Goal: Information Seeking & Learning: Find specific fact

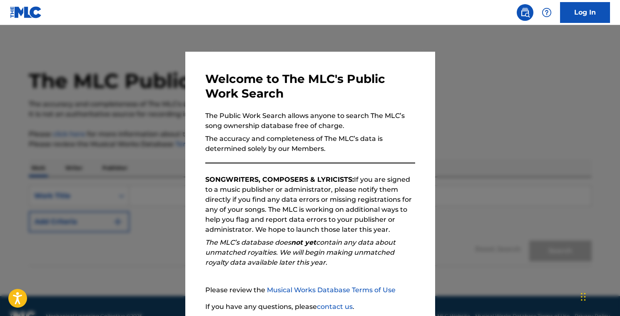
click at [488, 195] on div at bounding box center [310, 183] width 620 height 316
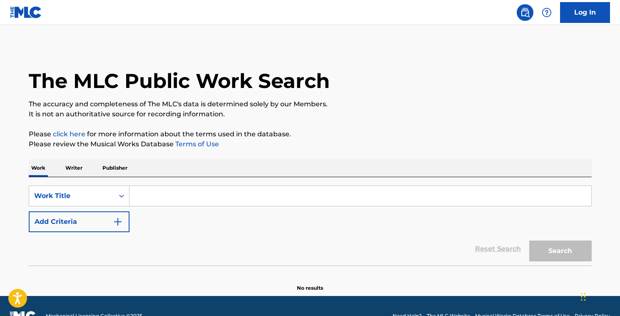
click at [215, 202] on input "Search Form" at bounding box center [361, 196] width 462 height 20
click at [115, 223] on img "Search Form" at bounding box center [118, 222] width 10 height 10
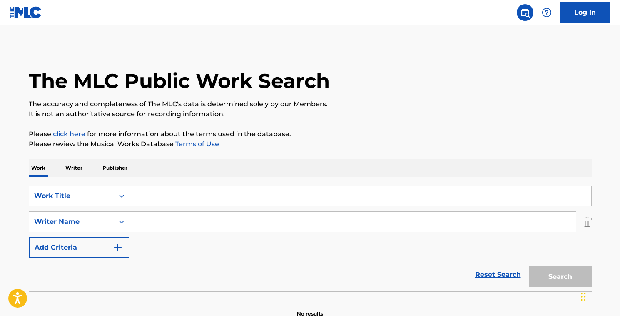
click at [153, 195] on input "Search Form" at bounding box center [361, 196] width 462 height 20
drag, startPoint x: 160, startPoint y: 196, endPoint x: 68, endPoint y: 171, distance: 94.5
click at [68, 171] on div "Work Writer Publisher SearchWithCriteria9a1e2be6-512d-48ec-a5c4-56cafc0fc101 Wo…" at bounding box center [310, 238] width 563 height 158
type input "sining"
click at [529, 266] on button "Search" at bounding box center [560, 276] width 62 height 21
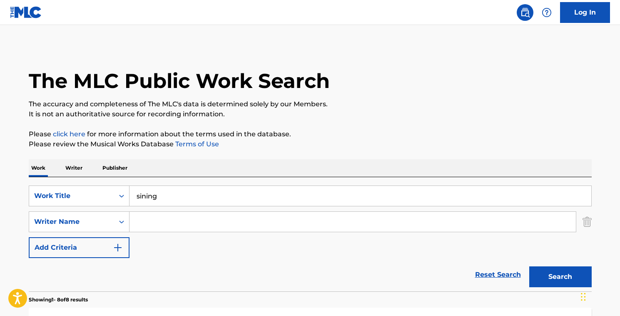
click at [168, 221] on input "Search Form" at bounding box center [353, 222] width 447 height 20
type input "[PERSON_NAME]"
click at [529, 266] on button "Search" at bounding box center [560, 276] width 62 height 21
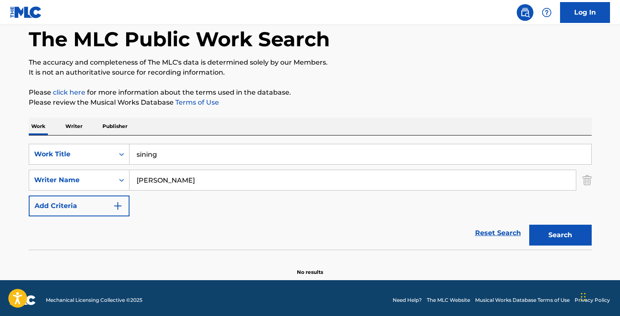
scroll to position [46, 0]
